Goal: Information Seeking & Learning: Learn about a topic

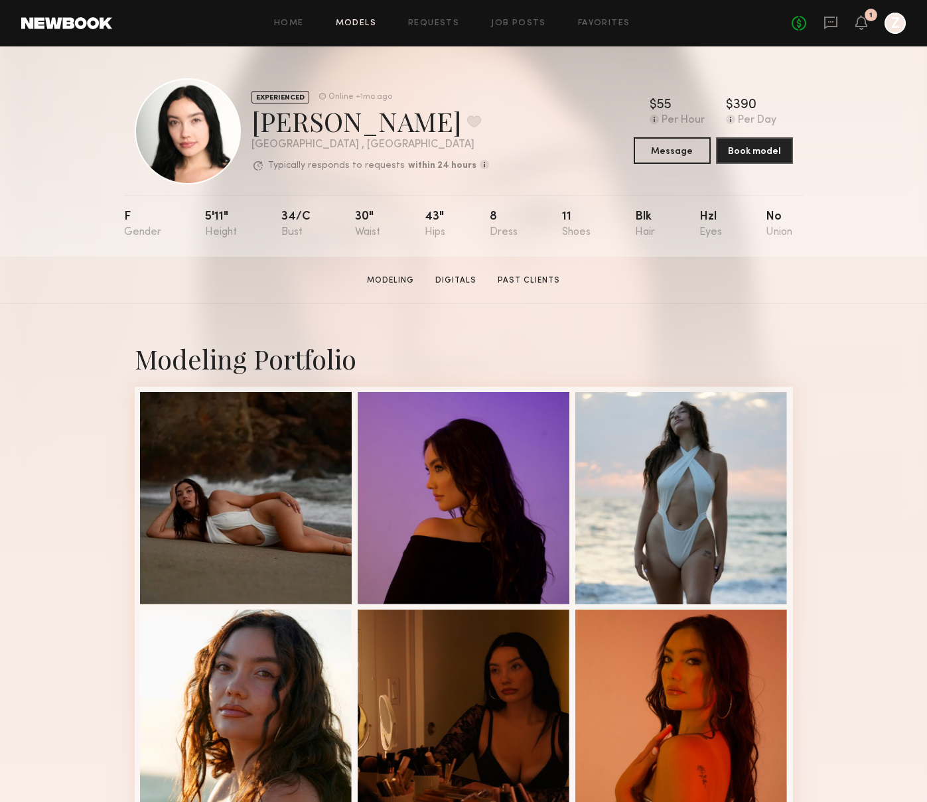
click at [359, 21] on link "Models" at bounding box center [356, 23] width 40 height 9
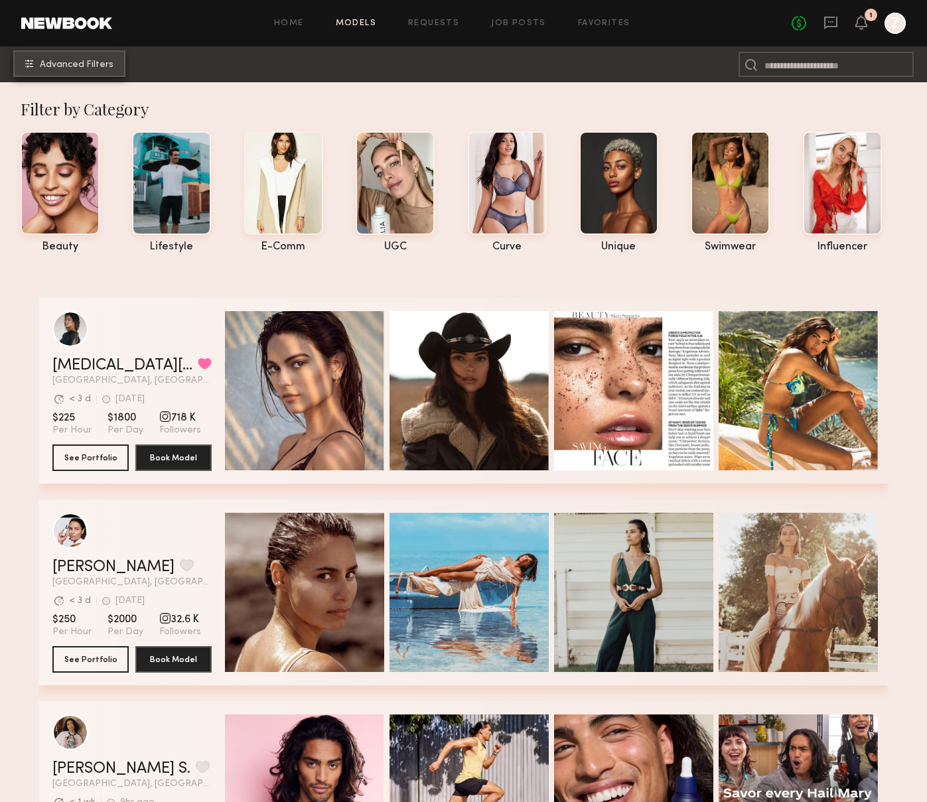
click at [86, 68] on span "Advanced Filters" at bounding box center [77, 64] width 74 height 9
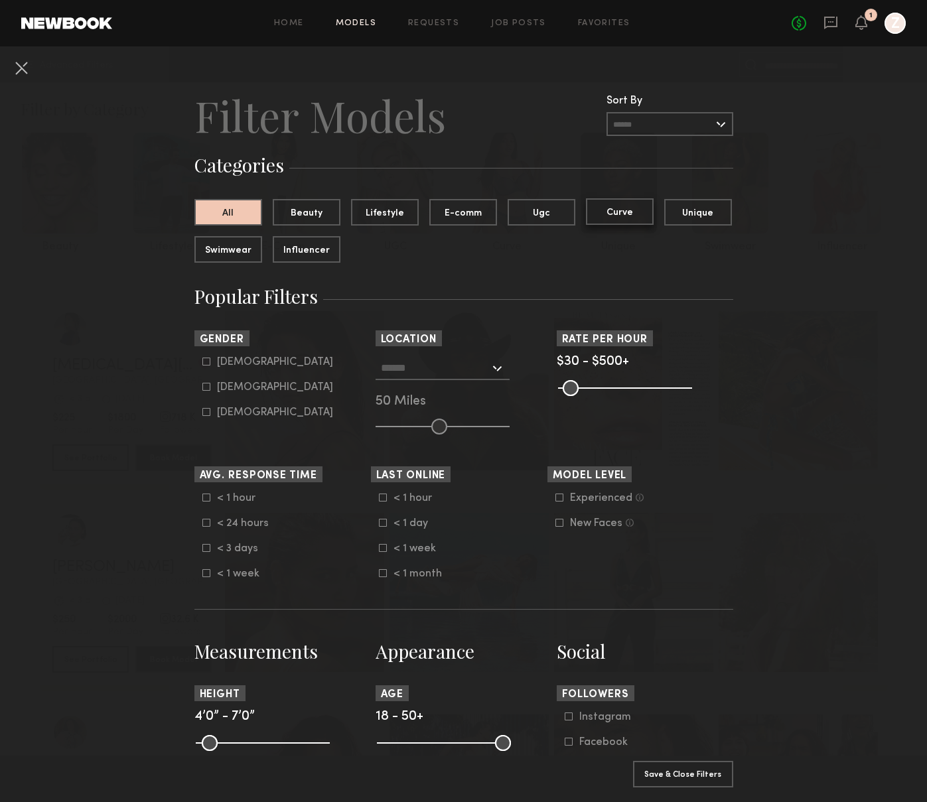
click at [627, 208] on button "Curve" at bounding box center [620, 211] width 68 height 27
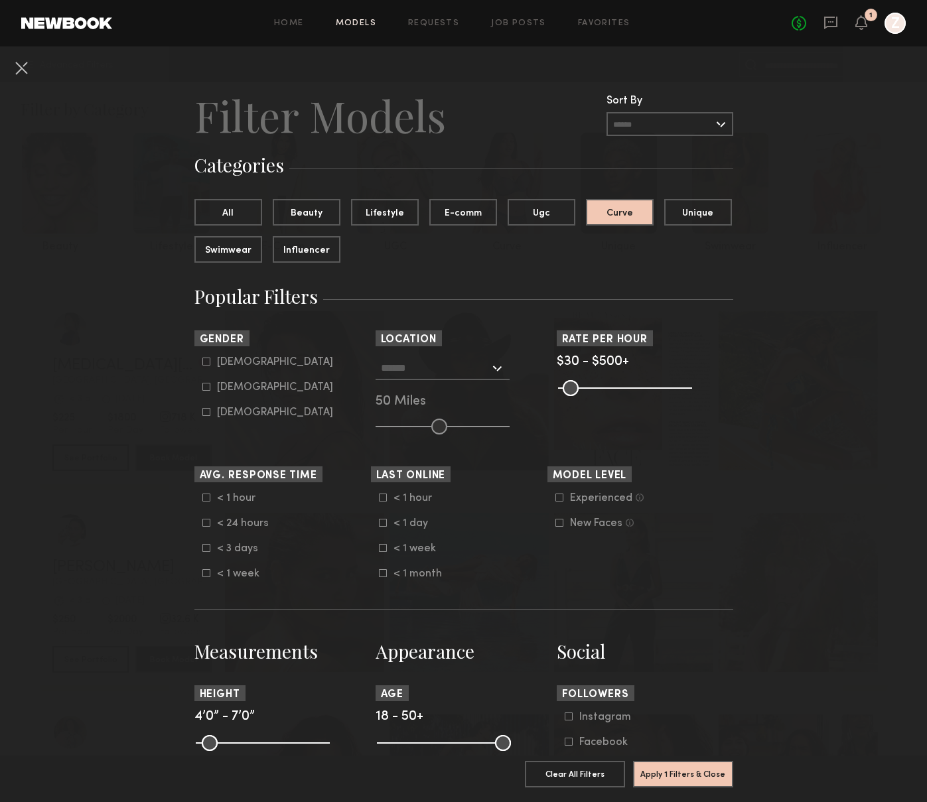
click at [453, 358] on input "text" at bounding box center [435, 367] width 109 height 23
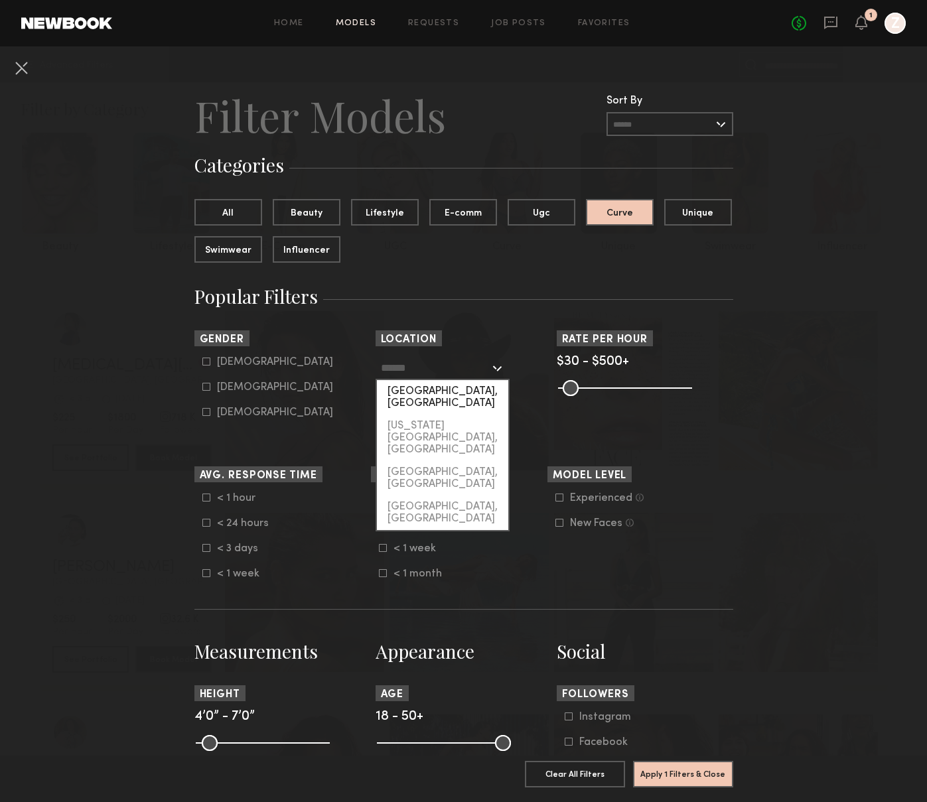
click at [454, 394] on div "Los Angeles, CA" at bounding box center [442, 397] width 131 height 35
type input "**********"
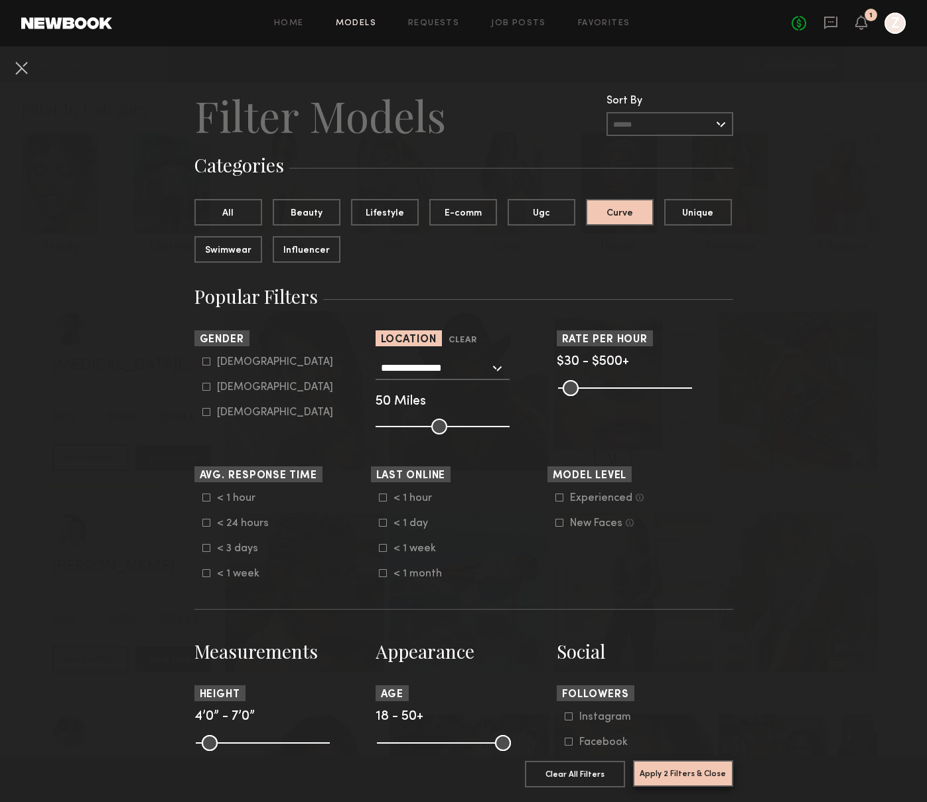
click at [659, 772] on button "Apply 2 Filters & Close" at bounding box center [683, 773] width 100 height 27
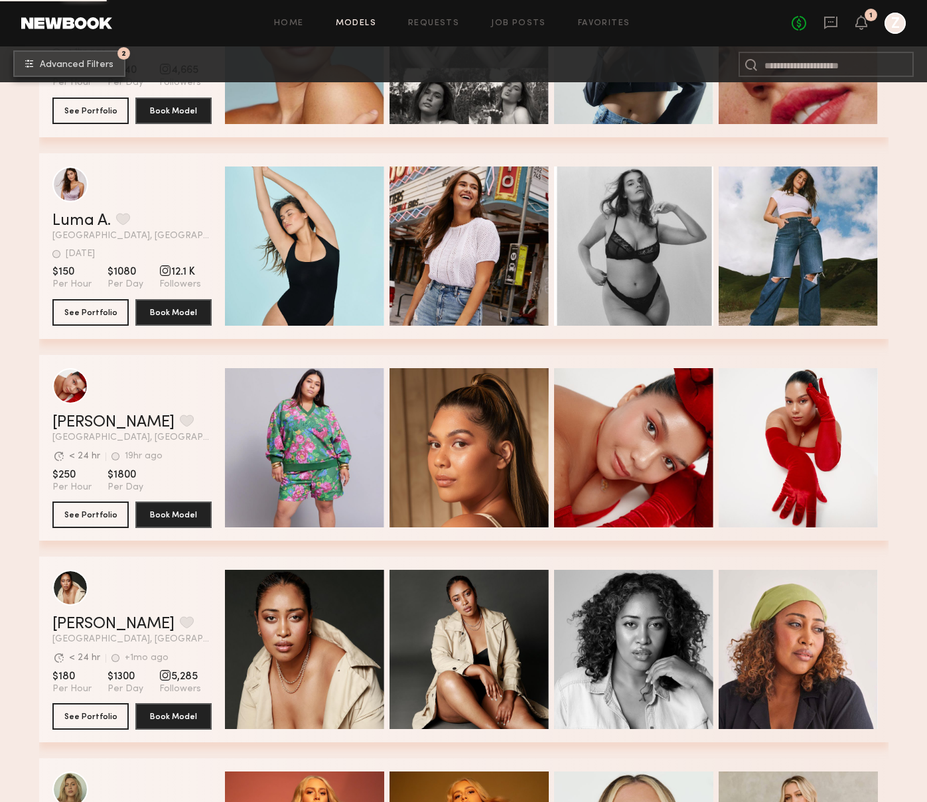
scroll to position [3791, 0]
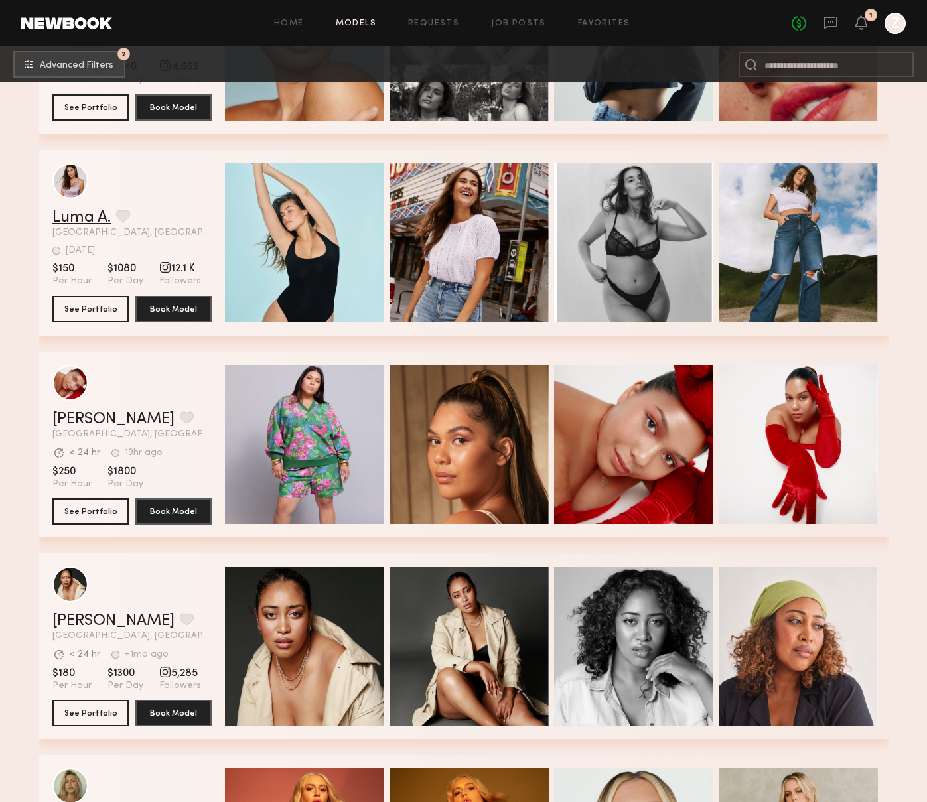
click at [78, 219] on link "Luma A." at bounding box center [81, 218] width 58 height 16
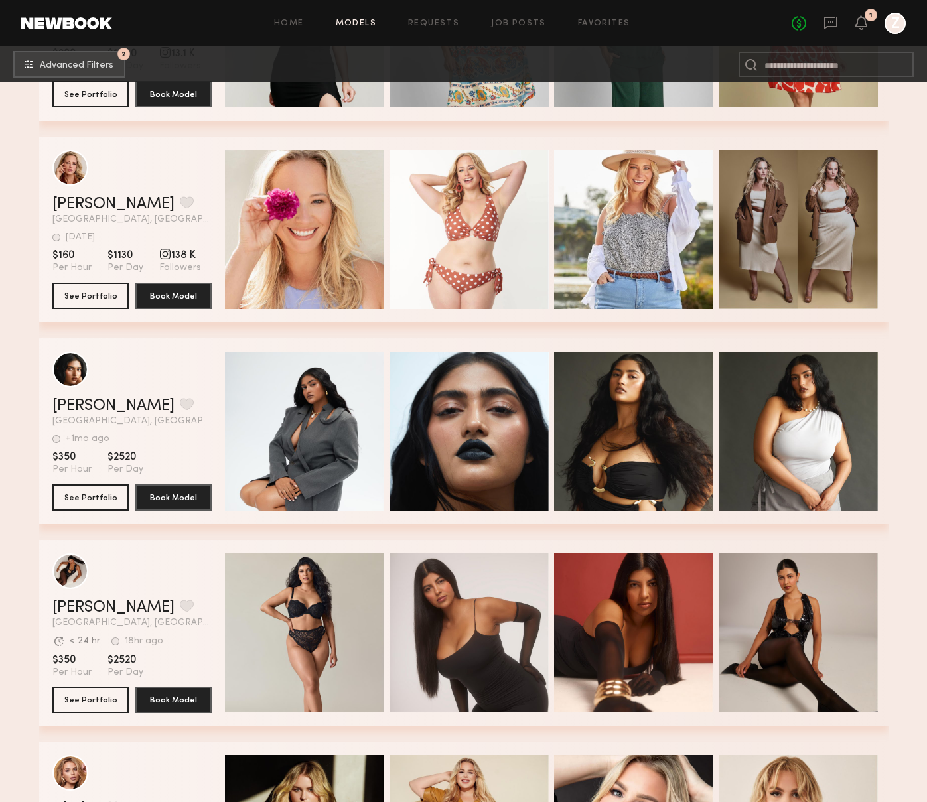
scroll to position [5481, 0]
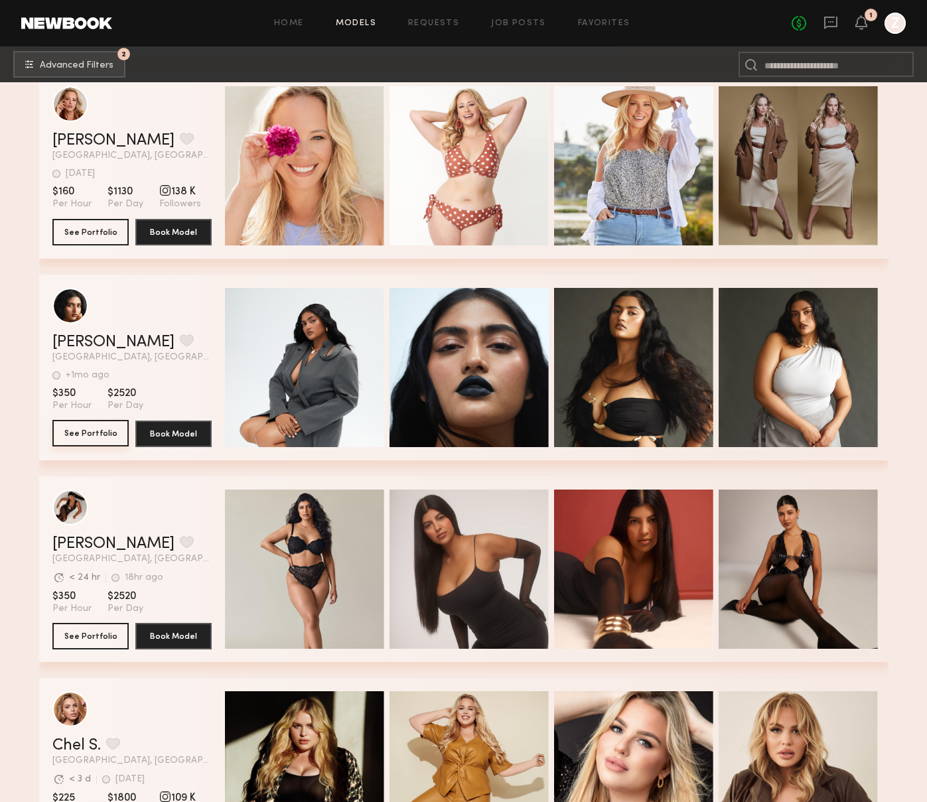
click at [91, 437] on button "See Portfolio" at bounding box center [90, 433] width 76 height 27
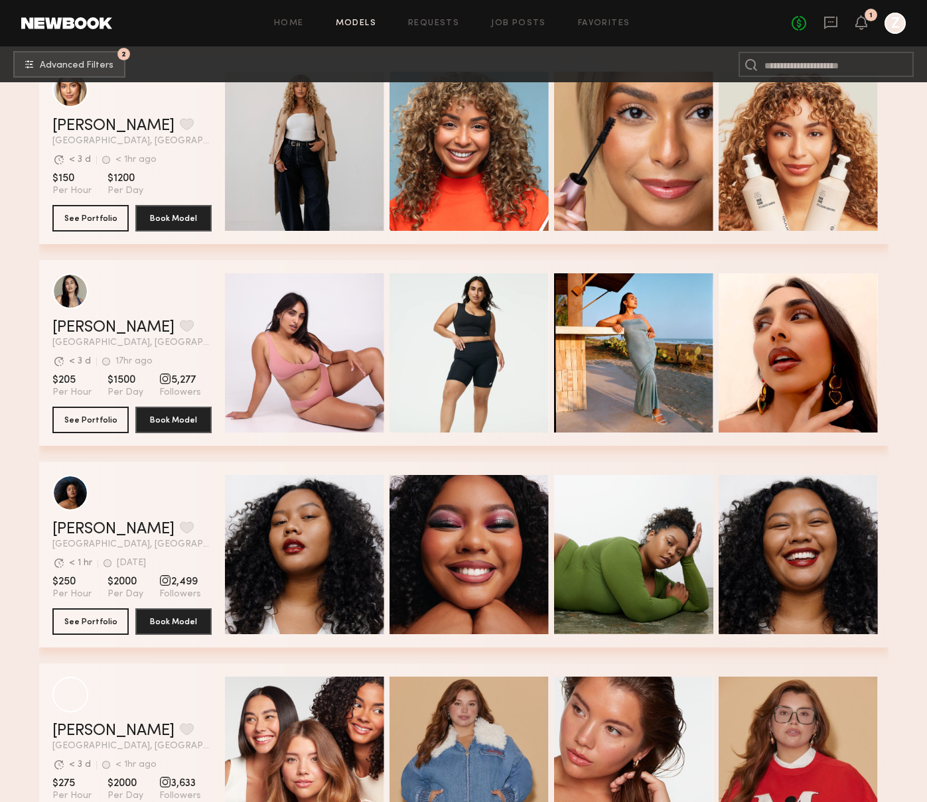
scroll to position [0, 0]
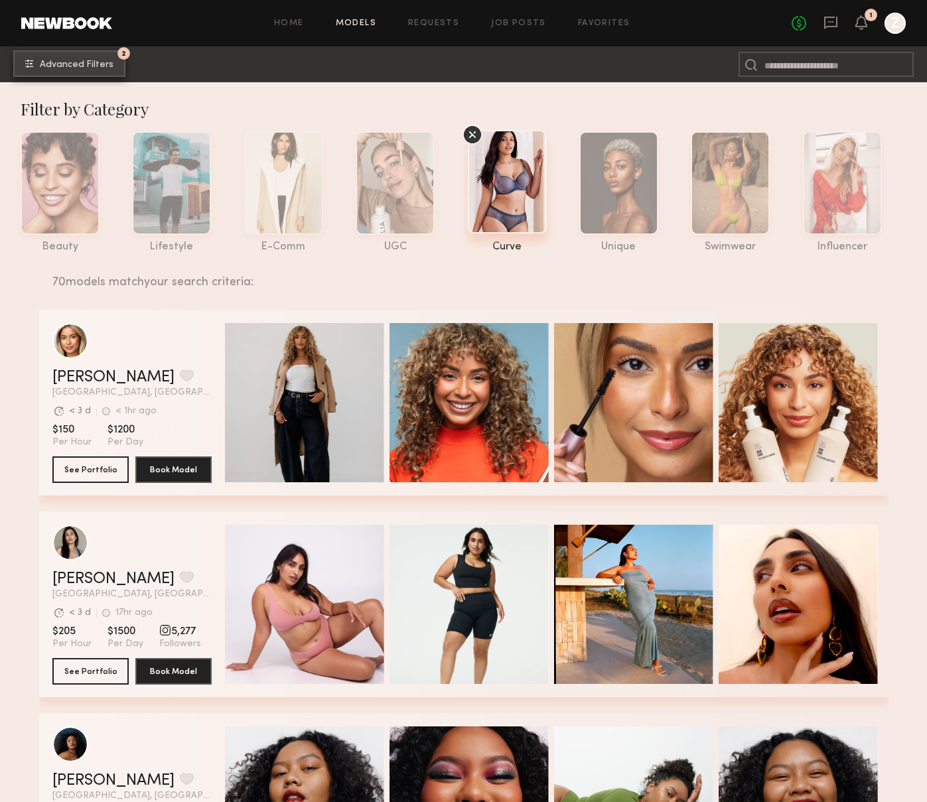
click at [93, 70] on button "2 Advanced Filters" at bounding box center [69, 63] width 112 height 27
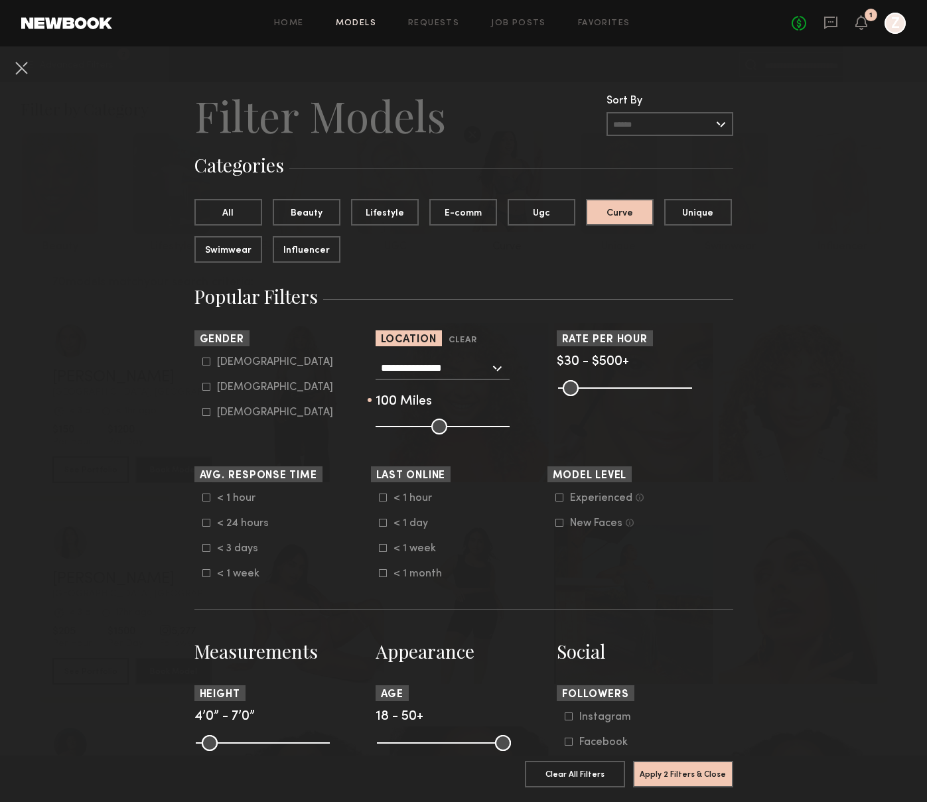
drag, startPoint x: 443, startPoint y: 425, endPoint x: 514, endPoint y: 427, distance: 71.0
type input "***"
click at [510, 427] on input "range" at bounding box center [443, 427] width 134 height 16
click at [688, 773] on button "Apply 2 Filters & Close" at bounding box center [683, 773] width 100 height 27
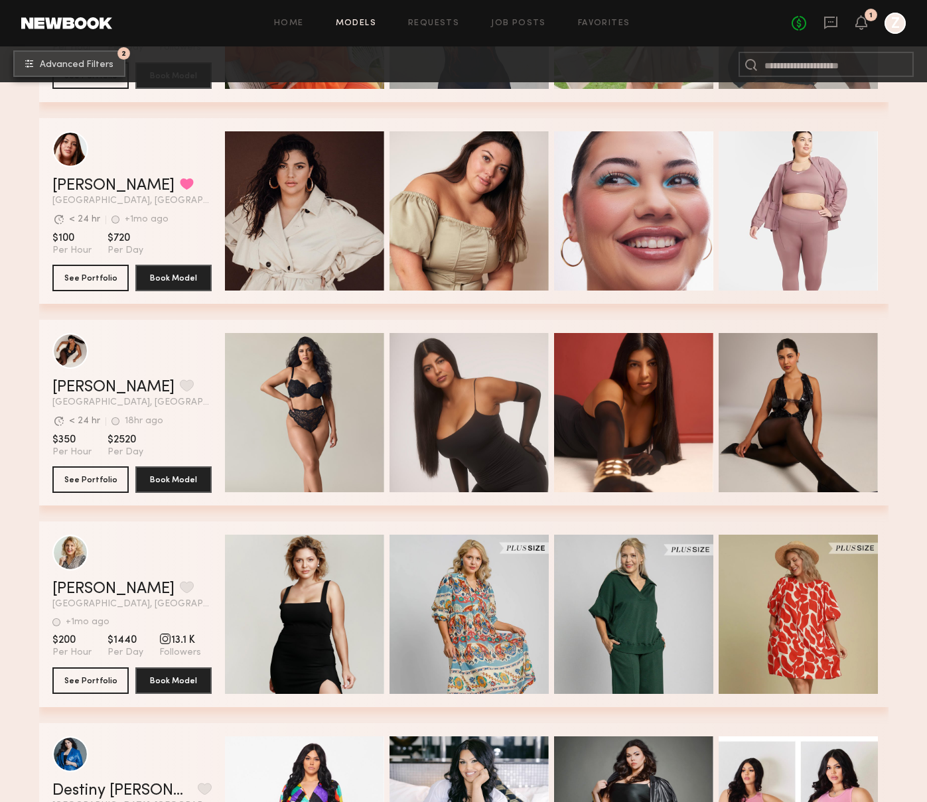
scroll to position [2778, 0]
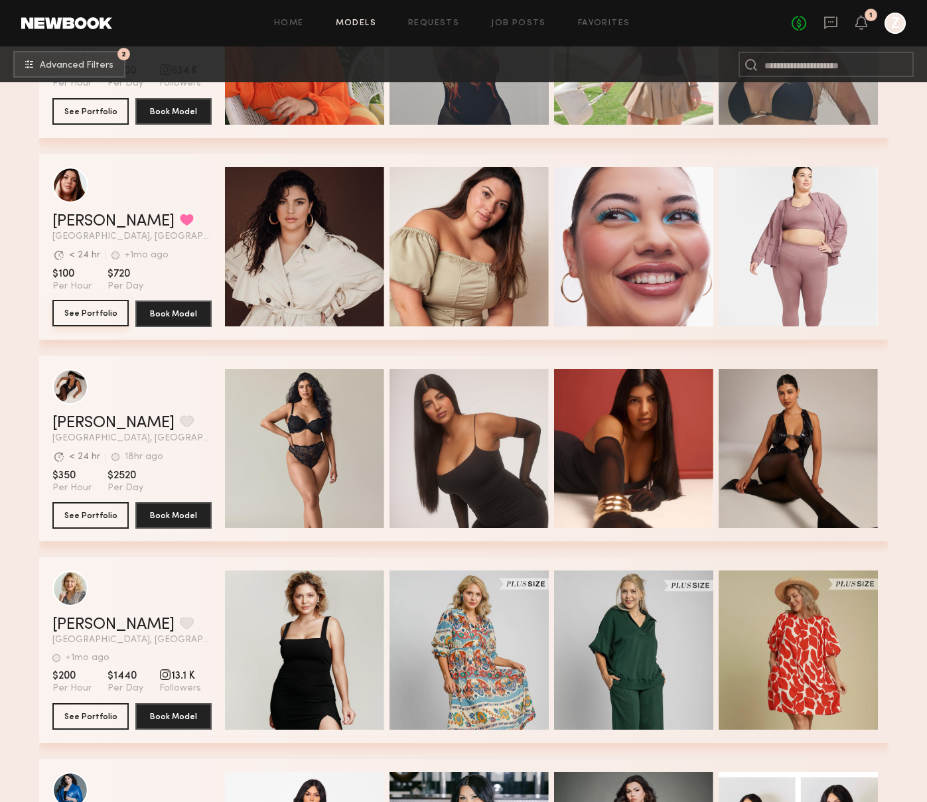
click at [103, 314] on button "See Portfolio" at bounding box center [90, 313] width 76 height 27
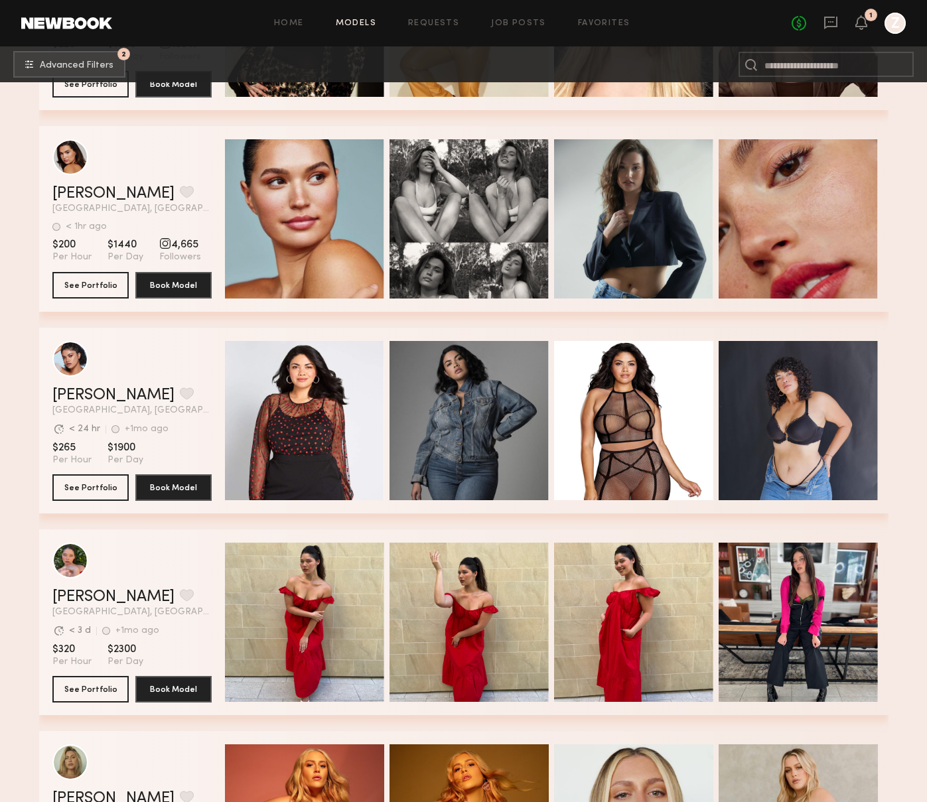
scroll to position [4670, 0]
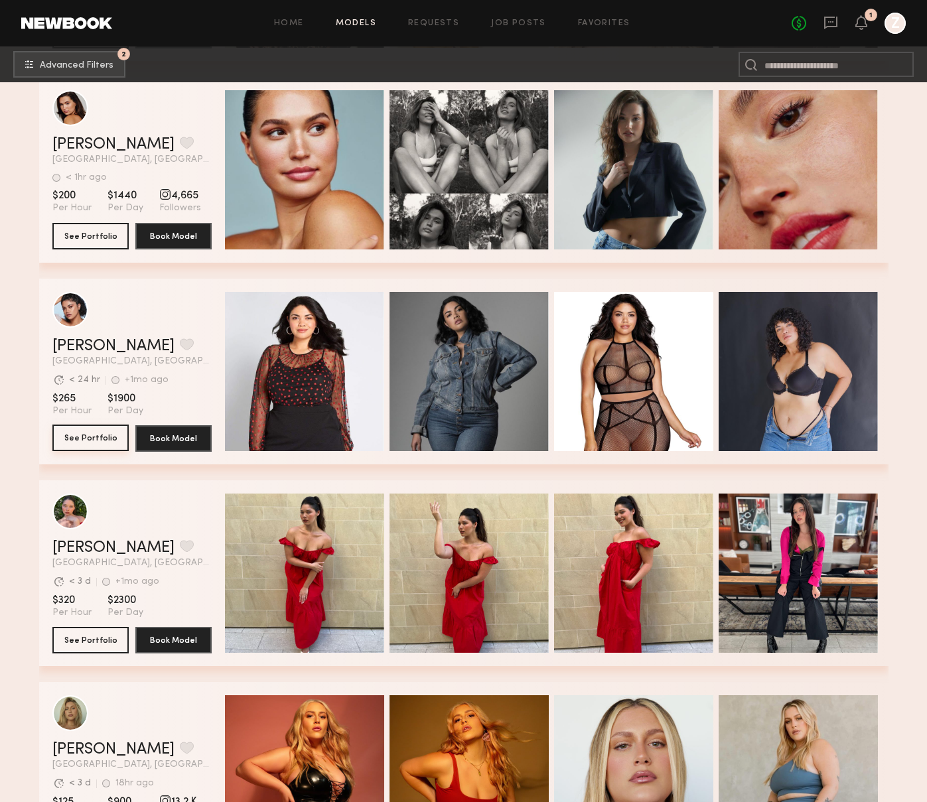
click at [103, 433] on button "See Portfolio" at bounding box center [90, 438] width 76 height 27
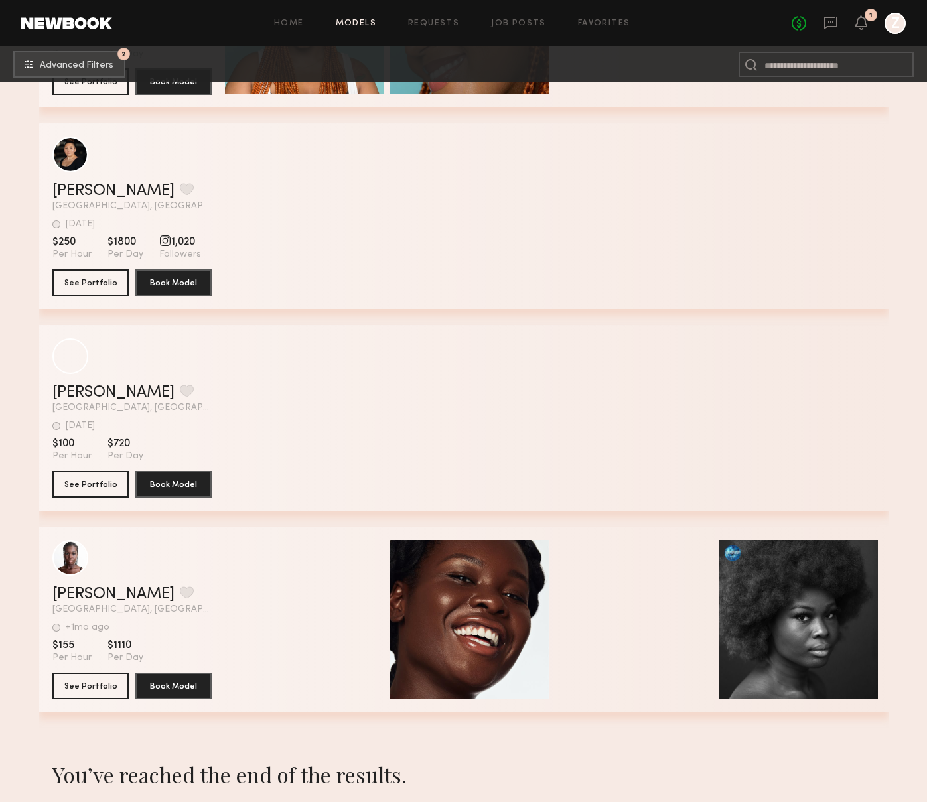
scroll to position [13836, 0]
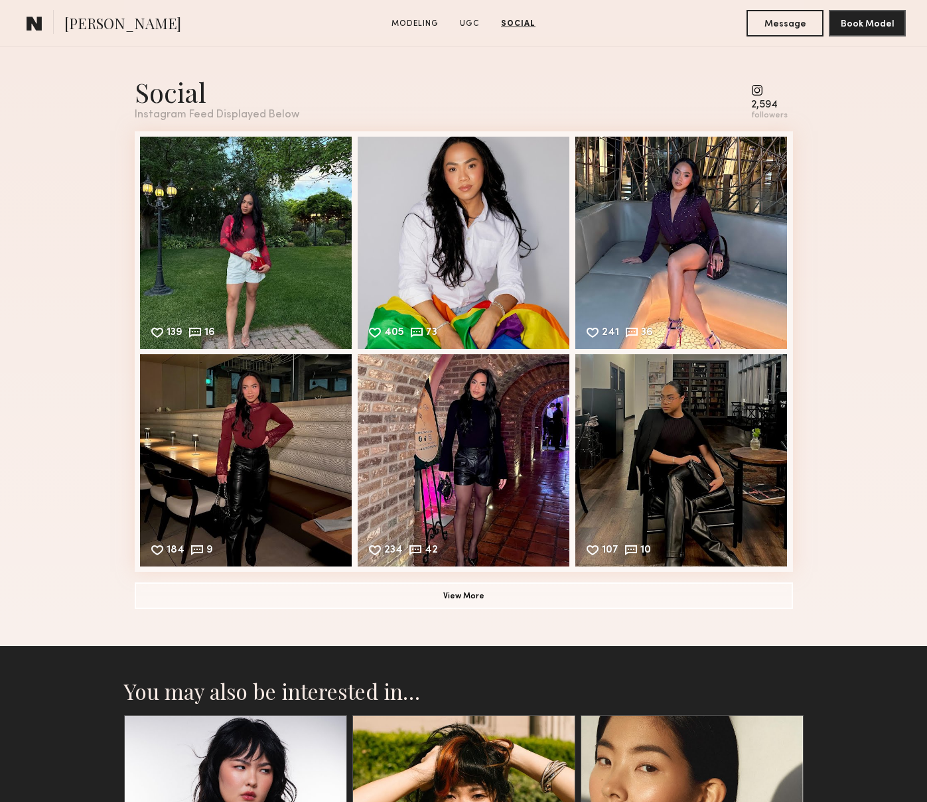
scroll to position [1935, 0]
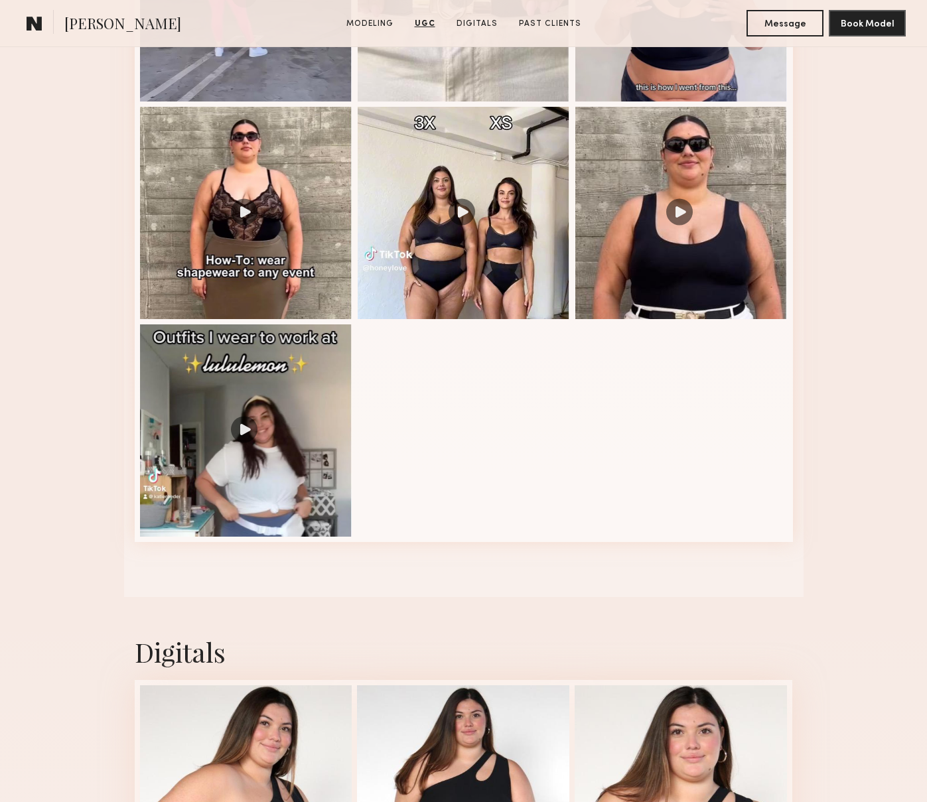
scroll to position [1464, 0]
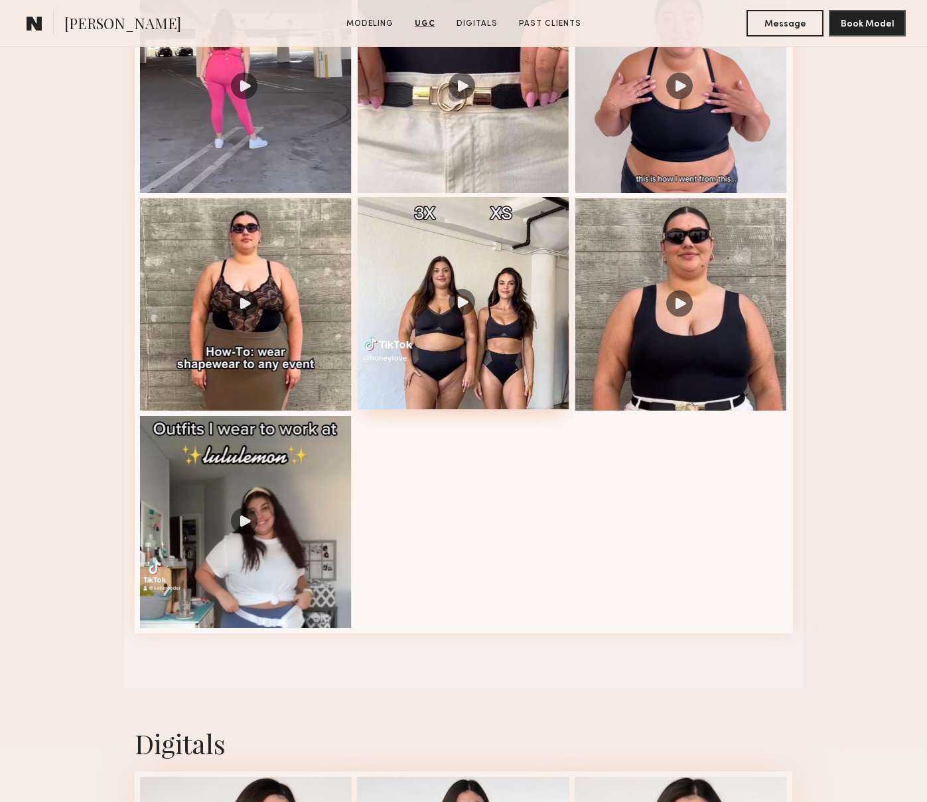
click at [518, 299] on div at bounding box center [464, 303] width 212 height 212
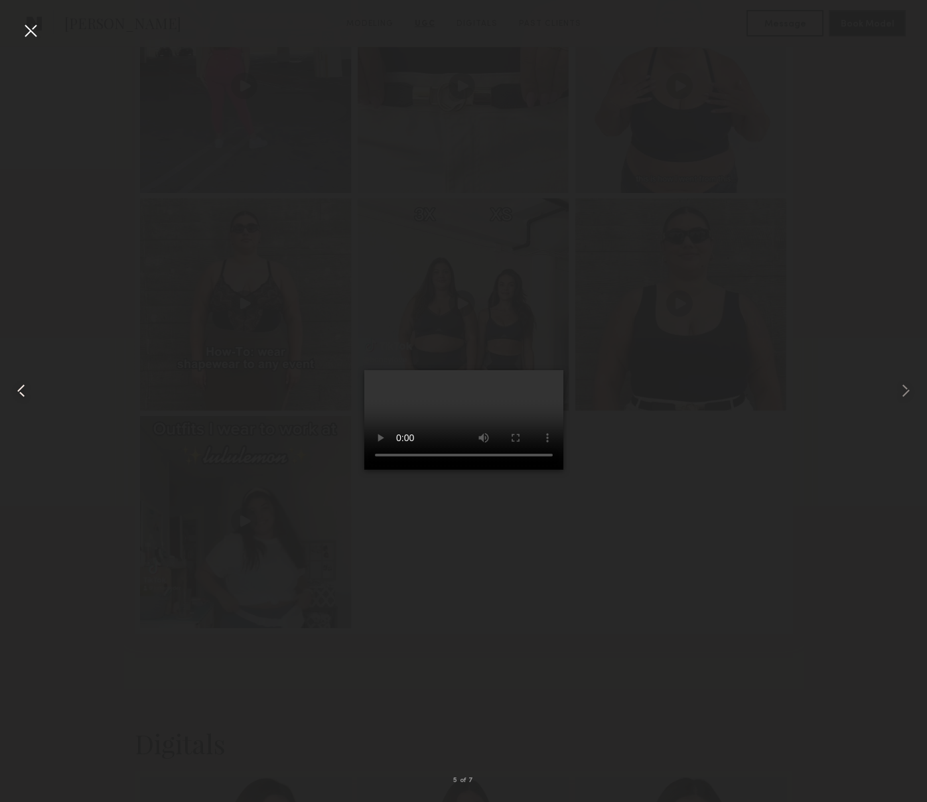
click at [21, 393] on common-icon at bounding box center [21, 390] width 21 height 21
click at [727, 214] on div at bounding box center [463, 390] width 927 height 738
click at [25, 390] on common-icon at bounding box center [21, 390] width 21 height 21
click at [27, 32] on div at bounding box center [30, 30] width 21 height 21
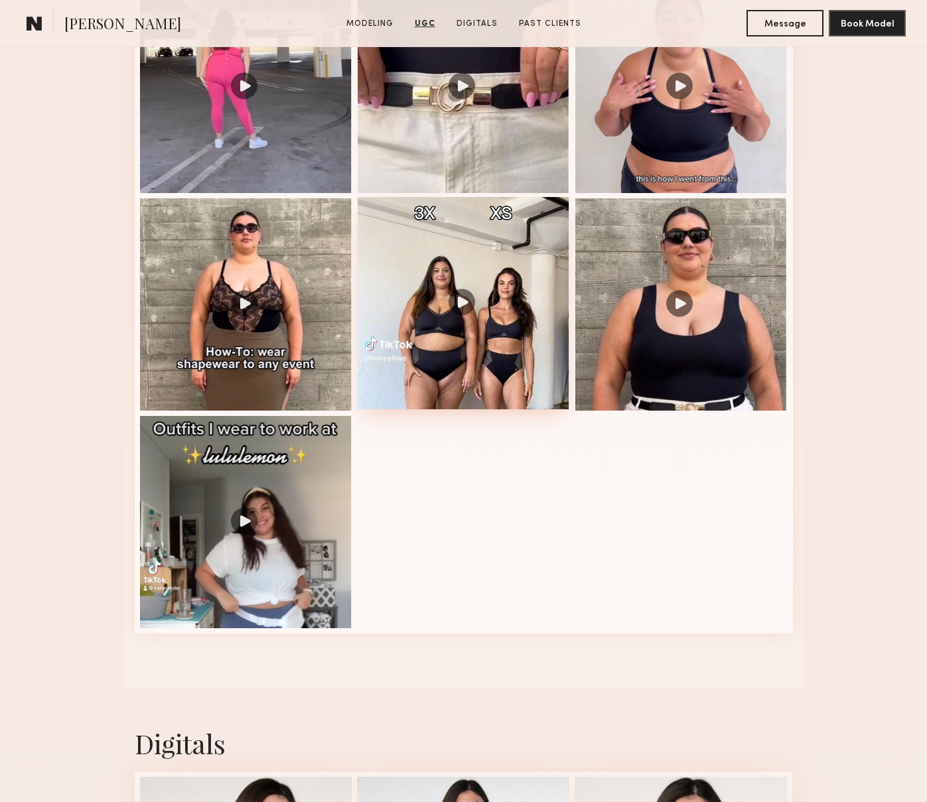
click at [501, 268] on div at bounding box center [464, 303] width 212 height 212
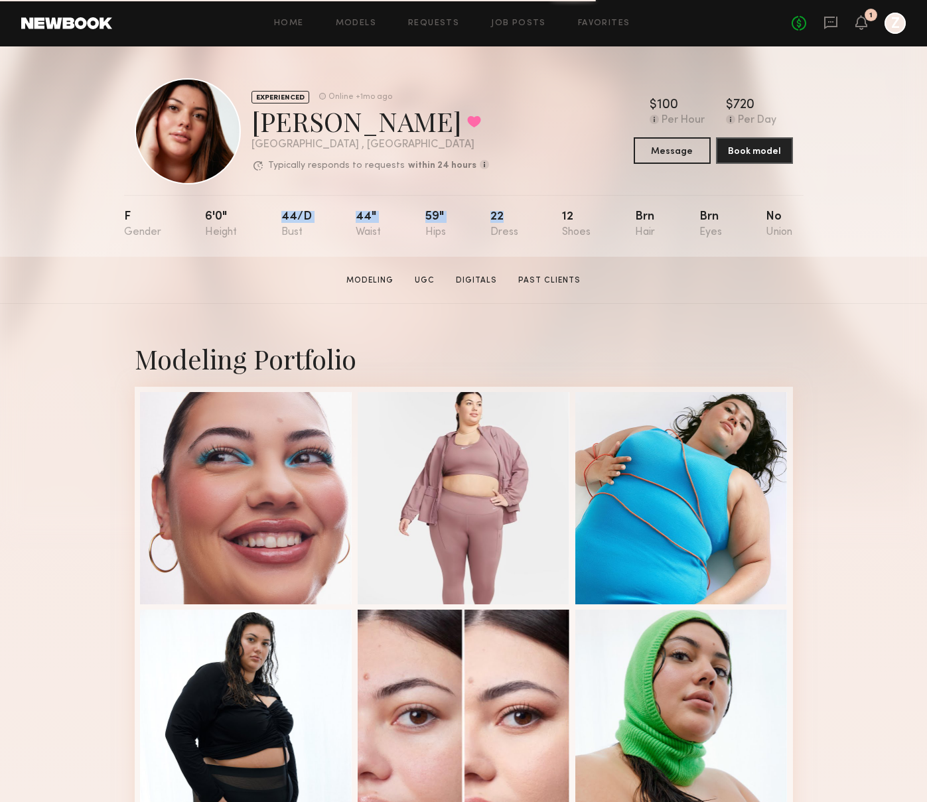
drag, startPoint x: 277, startPoint y: 206, endPoint x: 508, endPoint y: 228, distance: 231.3
click at [508, 228] on nb-model-profile-props "F 6'0" 44/d 44" 59" 22 12 Brn Brn No" at bounding box center [463, 226] width 679 height 62
copy div "44/d 44" 59" 22"
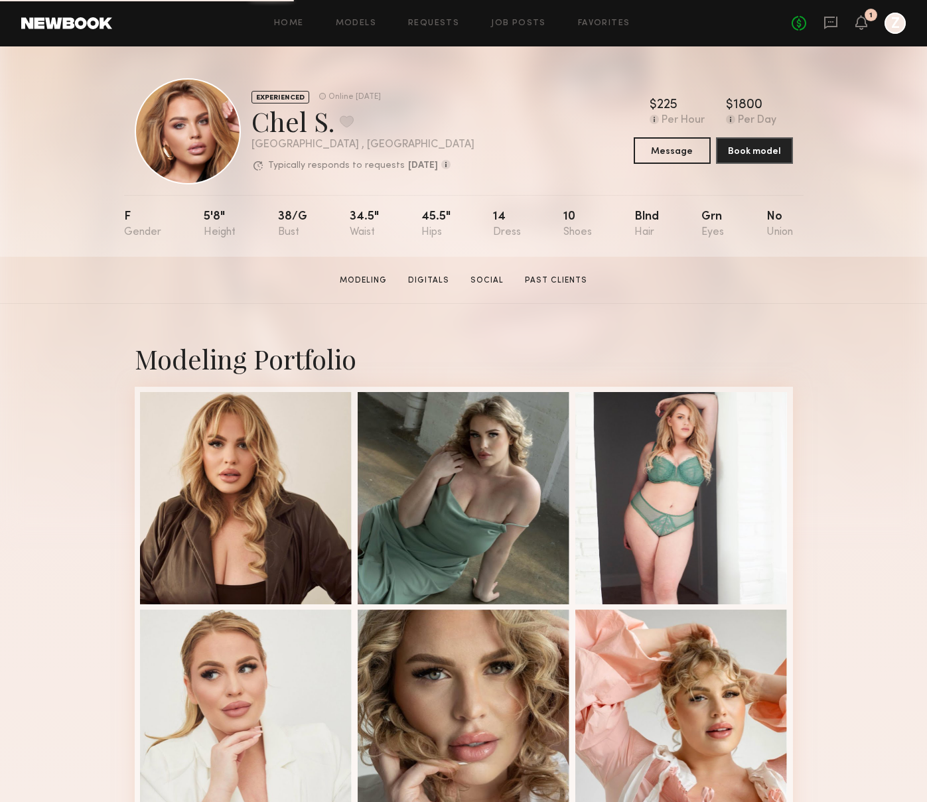
click at [896, 30] on div at bounding box center [894, 23] width 21 height 21
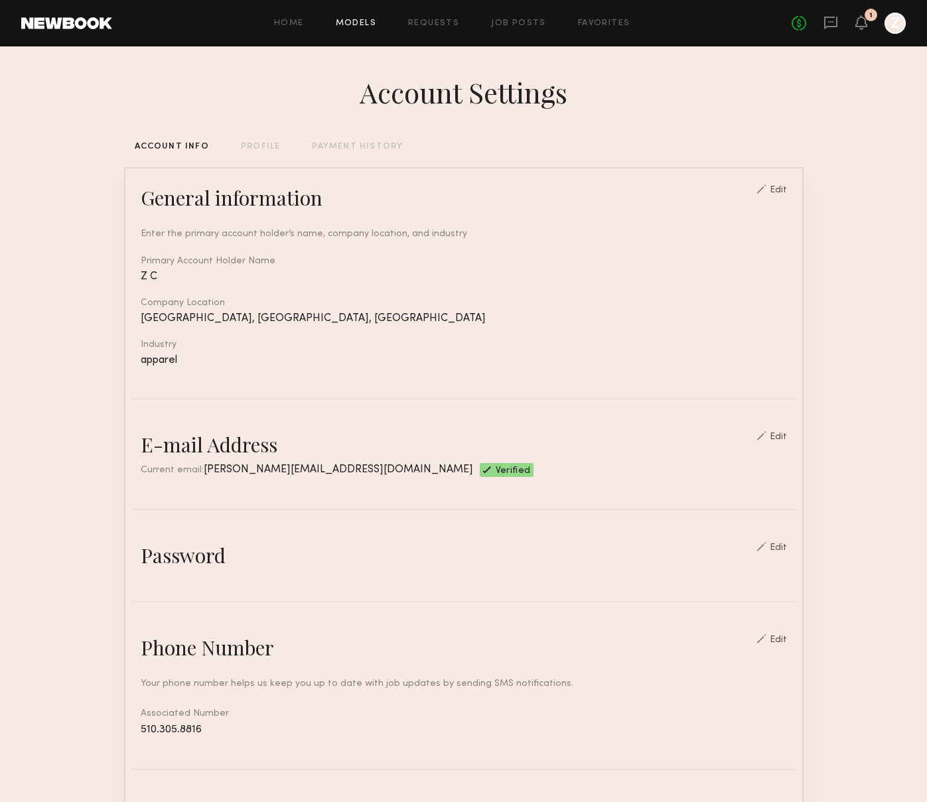
click at [365, 19] on link "Models" at bounding box center [356, 23] width 40 height 9
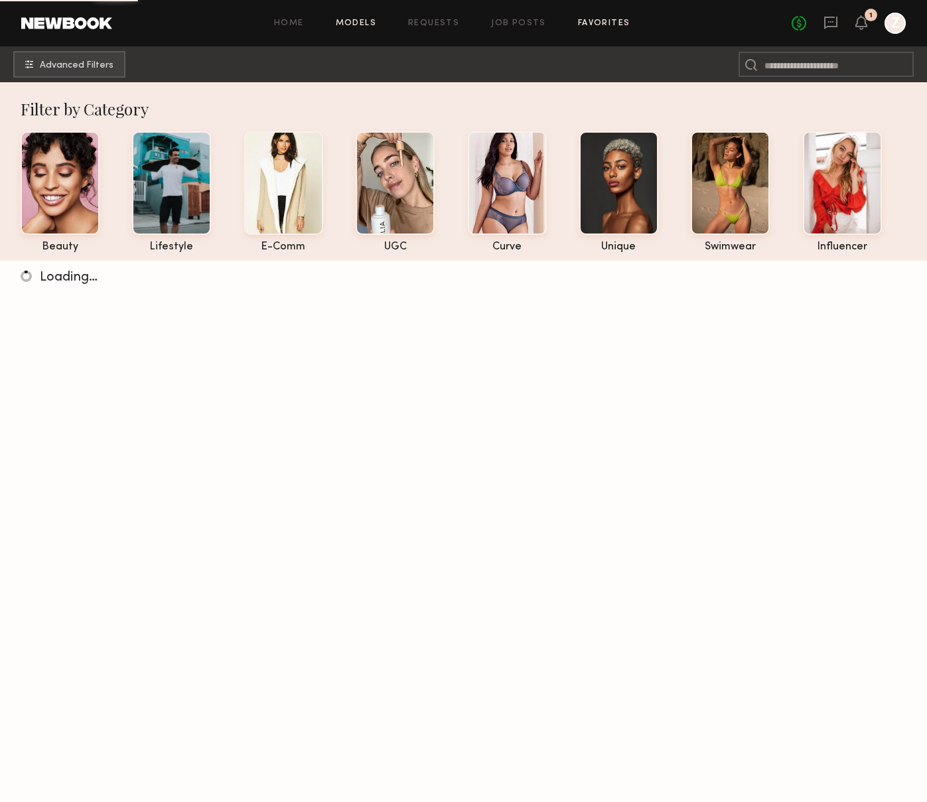
click at [604, 21] on link "Favorites" at bounding box center [604, 23] width 52 height 9
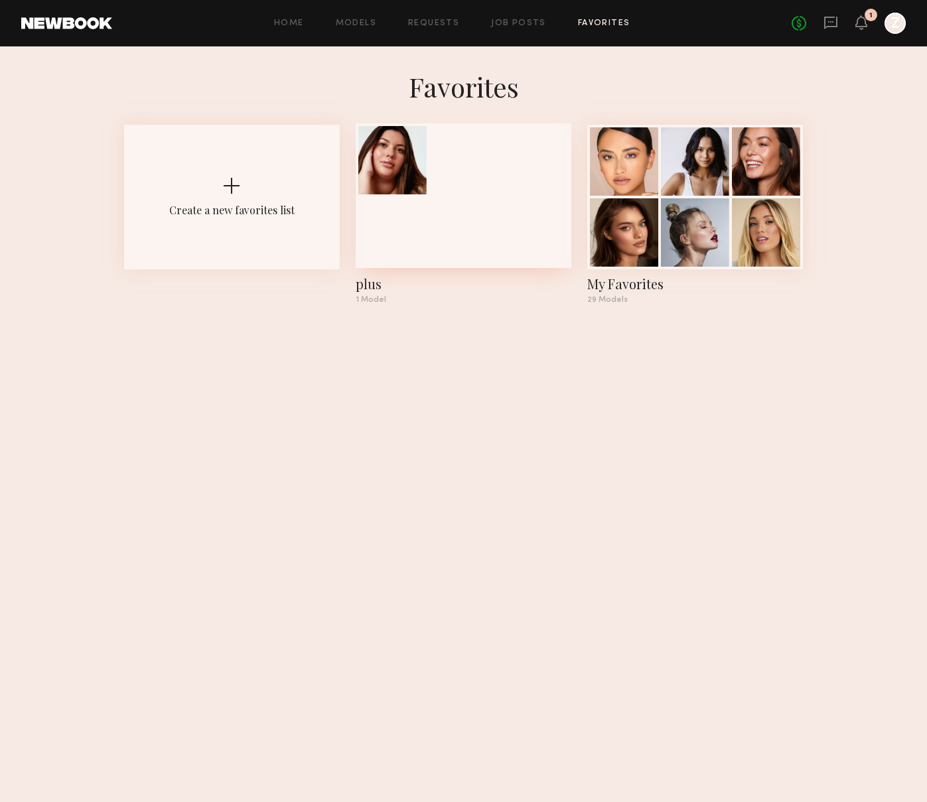
click at [529, 192] on div at bounding box center [464, 195] width 216 height 145
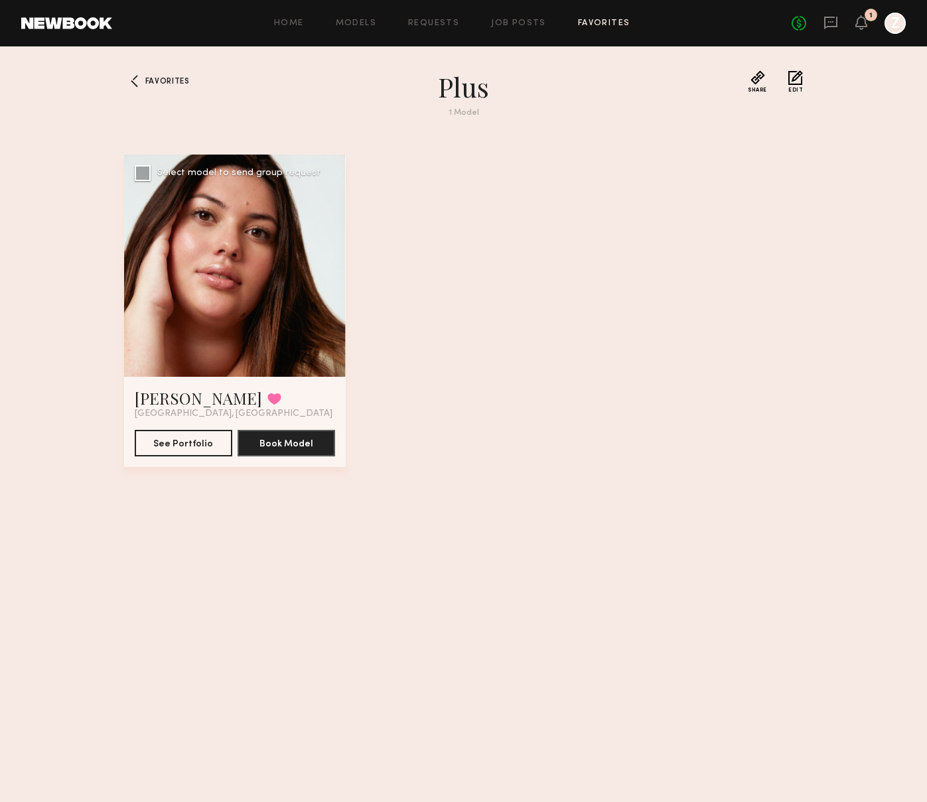
click at [216, 319] on div at bounding box center [235, 266] width 222 height 222
drag, startPoint x: 162, startPoint y: 457, endPoint x: 164, endPoint y: 447, distance: 10.1
click at [162, 456] on div "Katie R. Favorited Glendale, CA See Portfolio Book Model" at bounding box center [235, 422] width 222 height 90
click at [164, 447] on button "See Portfolio" at bounding box center [184, 442] width 98 height 27
